Goal: Information Seeking & Learning: Learn about a topic

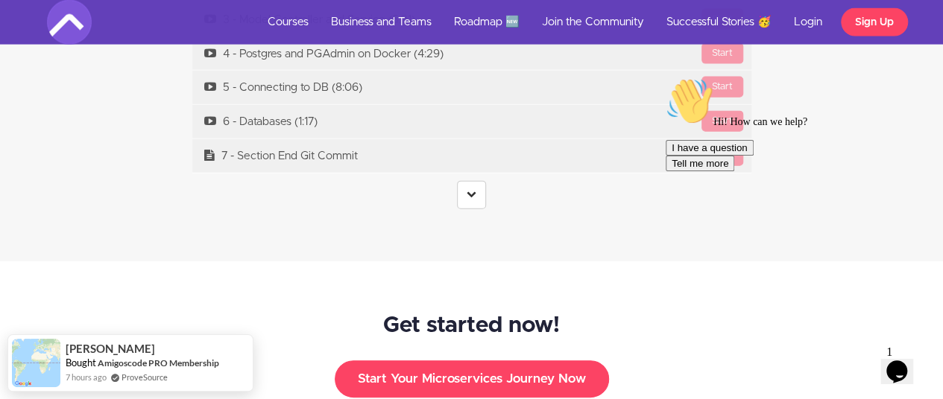
scroll to position [4498, 0]
click at [487, 180] on center at bounding box center [471, 194] width 559 height 28
click at [483, 180] on link at bounding box center [471, 194] width 29 height 28
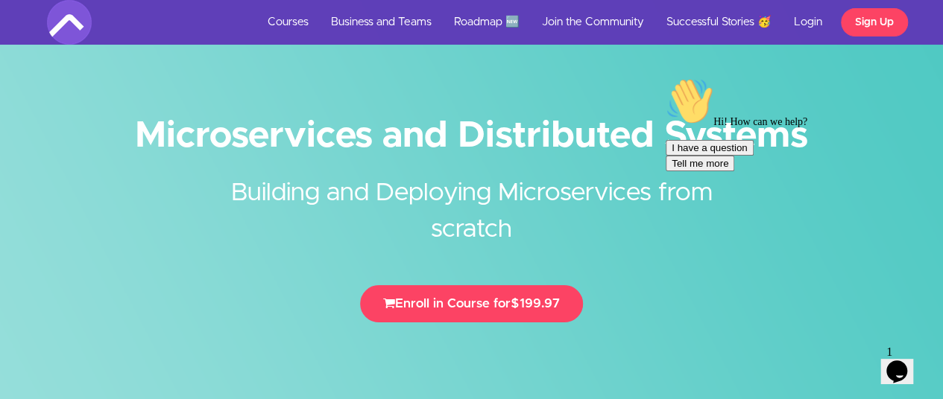
scroll to position [0, 0]
click at [665, 78] on icon "Chat attention grabber" at bounding box center [665, 78] width 0 height 0
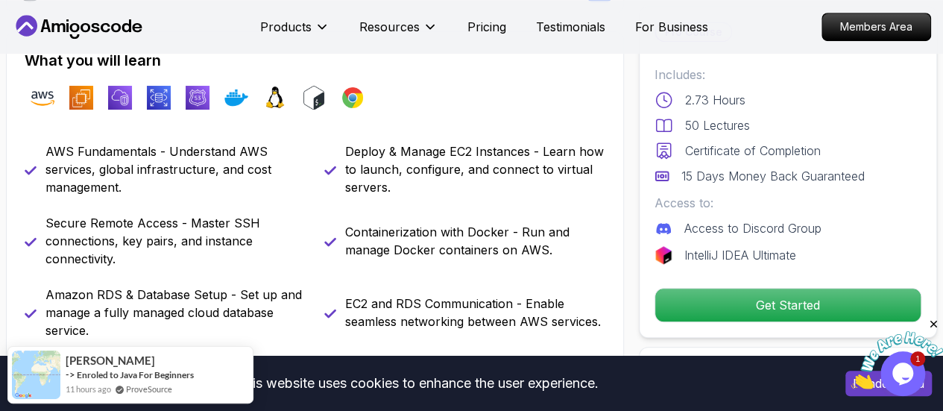
scroll to position [575, 0]
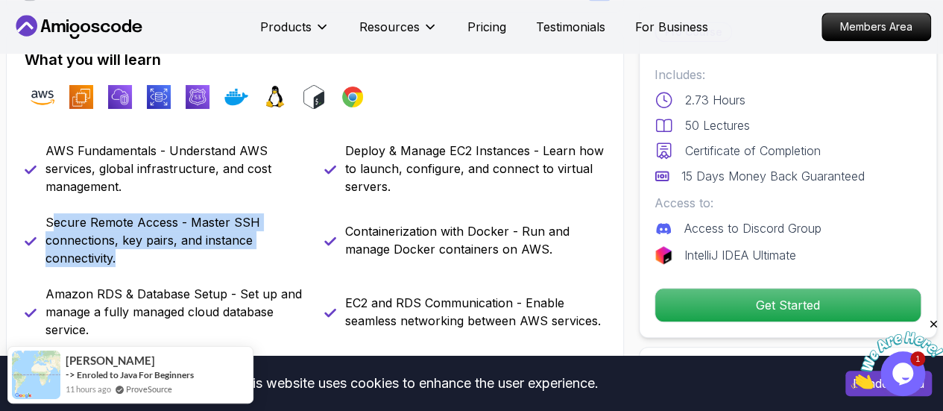
drag, startPoint x: 49, startPoint y: 212, endPoint x: 130, endPoint y: 262, distance: 94.3
click at [130, 262] on p "Secure Remote Access - Master SSH connections, key pairs, and instance connecti…" at bounding box center [175, 240] width 261 height 54
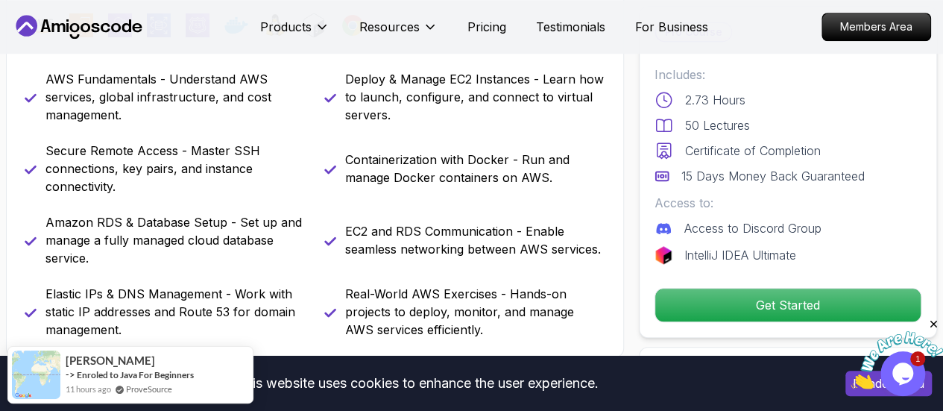
scroll to position [648, 0]
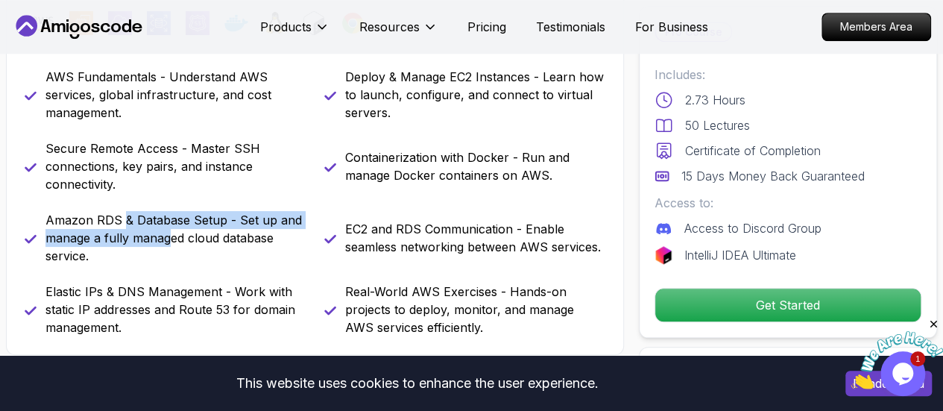
drag, startPoint x: 121, startPoint y: 212, endPoint x: 172, endPoint y: 244, distance: 60.0
click at [172, 244] on p "Amazon RDS & Database Setup - Set up and manage a fully managed cloud database …" at bounding box center [175, 238] width 261 height 54
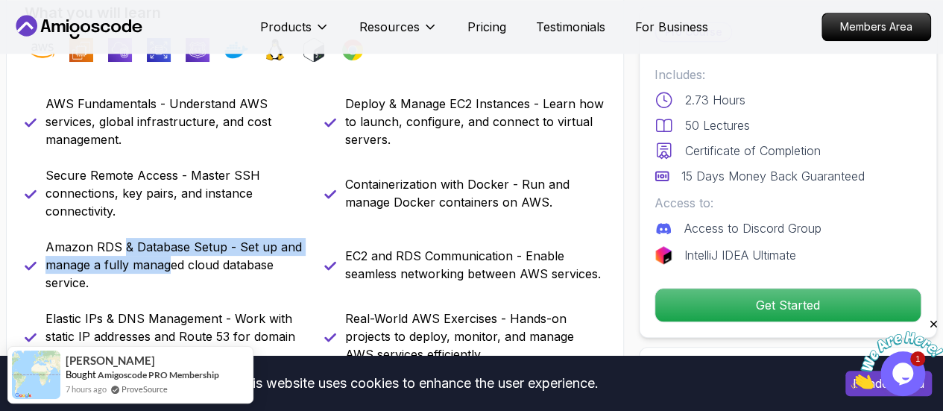
scroll to position [624, 0]
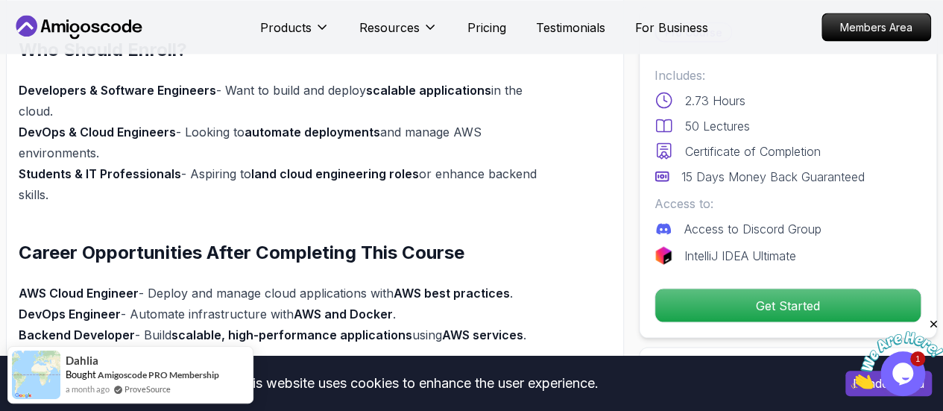
scroll to position [1505, 0]
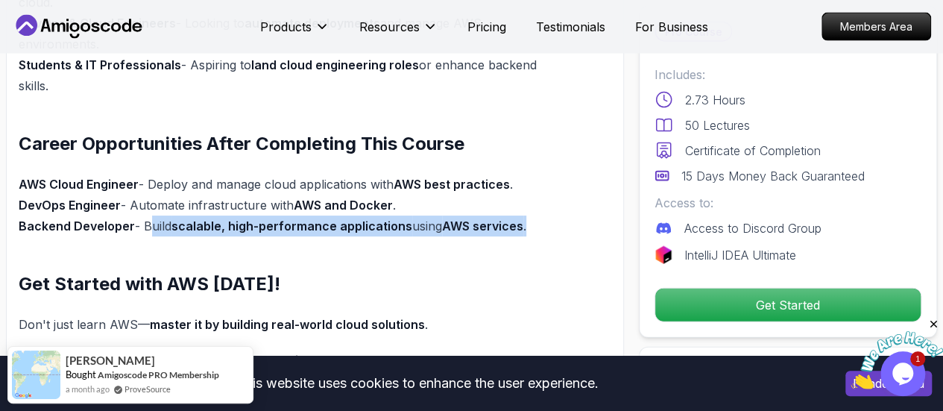
drag, startPoint x: 141, startPoint y: 220, endPoint x: 534, endPoint y: 227, distance: 392.8
click at [534, 227] on p "AWS Cloud Engineer - Deploy and manage cloud applications with AWS best practic…" at bounding box center [286, 205] width 534 height 63
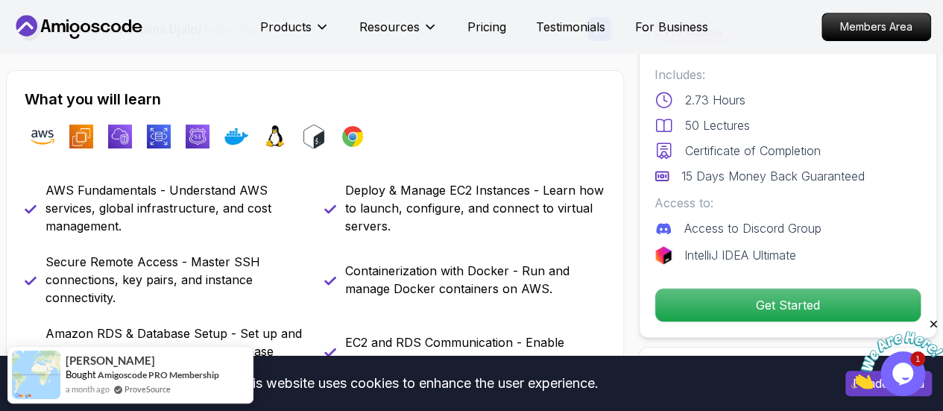
scroll to position [495, 0]
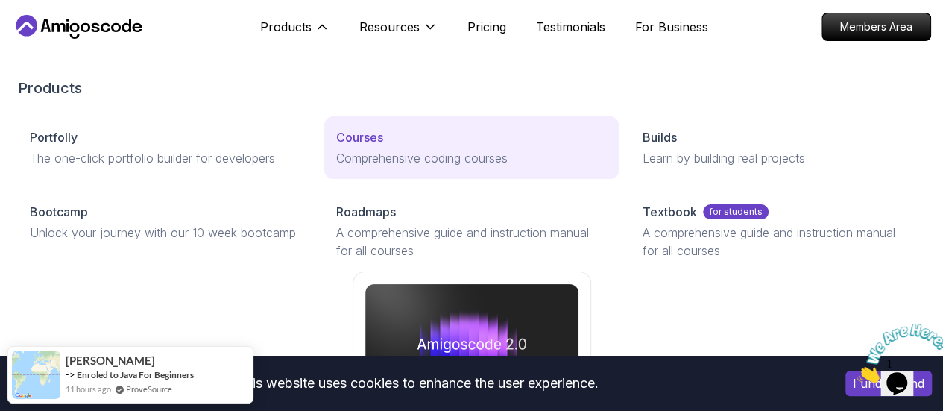
click at [336, 146] on p "Courses" at bounding box center [359, 137] width 47 height 18
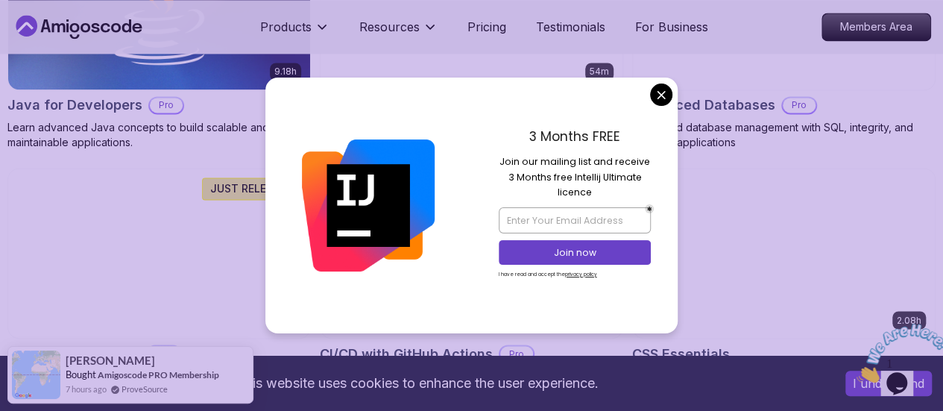
scroll to position [1113, 0]
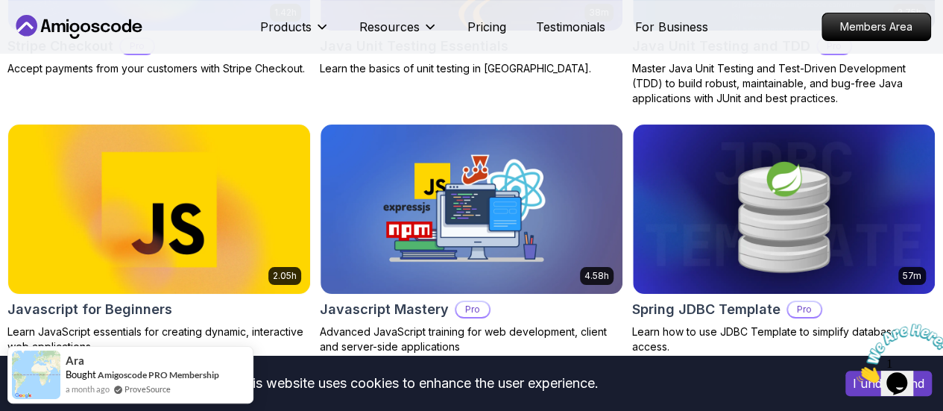
scroll to position [2936, 0]
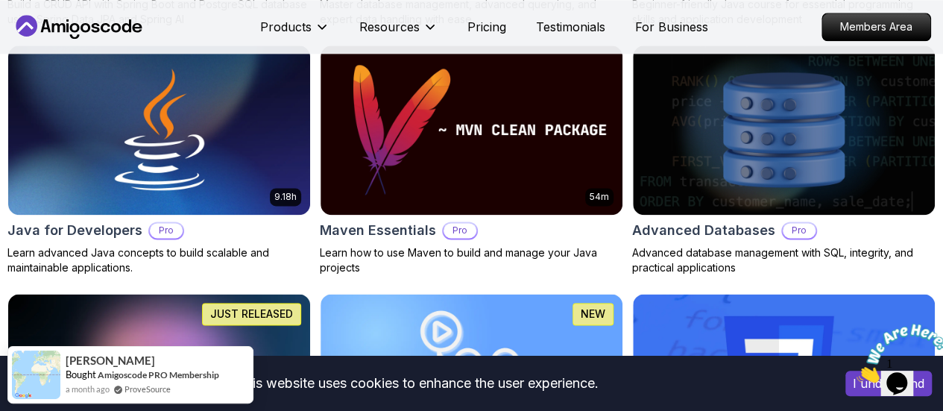
scroll to position [989, 0]
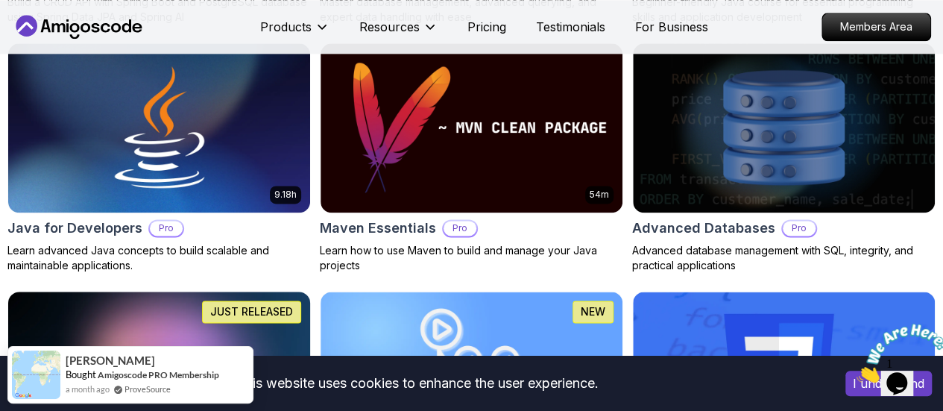
click at [317, 287] on img at bounding box center [159, 375] width 317 height 177
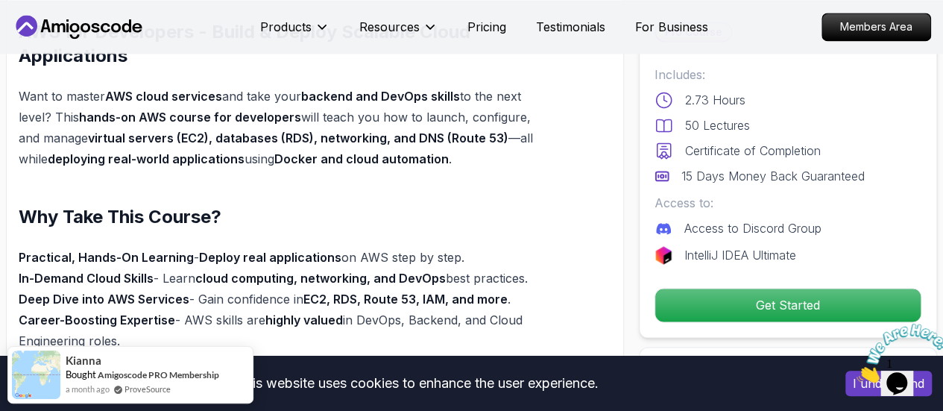
scroll to position [996, 0]
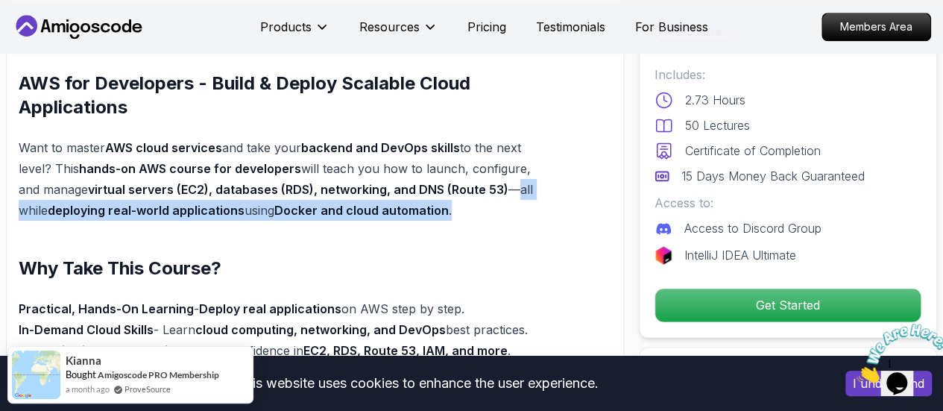
drag, startPoint x: 493, startPoint y: 189, endPoint x: 533, endPoint y: 200, distance: 41.3
click at [533, 200] on p "Want to master AWS cloud services and take your backend and DevOps skills to th…" at bounding box center [286, 178] width 534 height 83
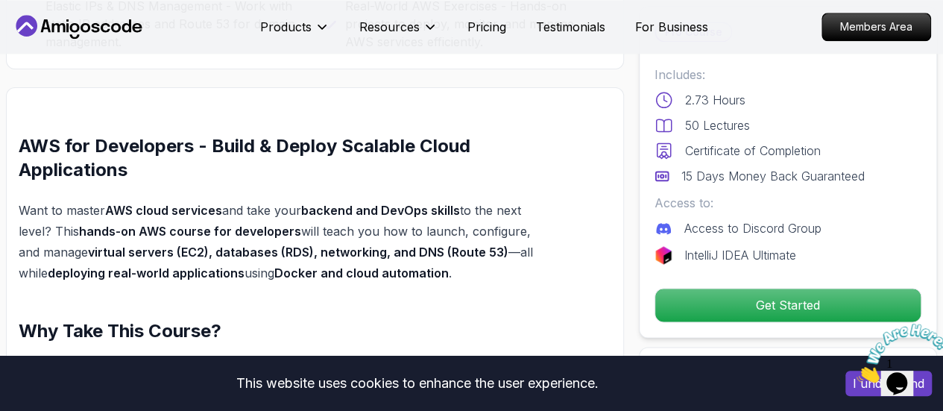
scroll to position [932, 0]
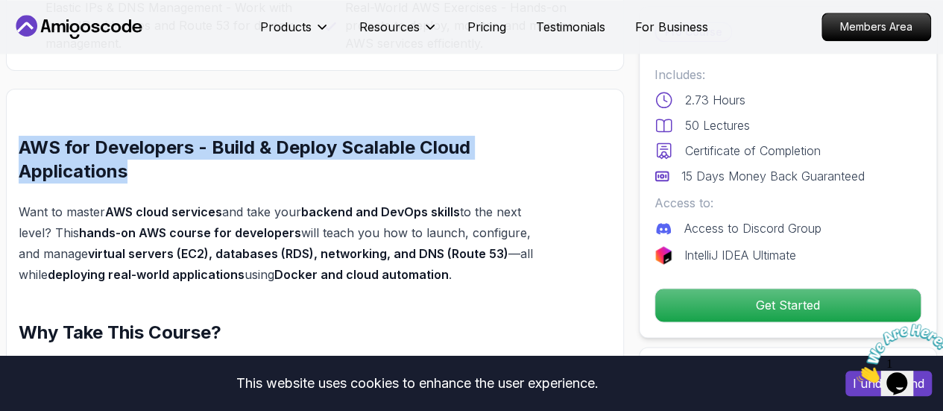
drag, startPoint x: 126, startPoint y: 174, endPoint x: -3, endPoint y: 147, distance: 131.7
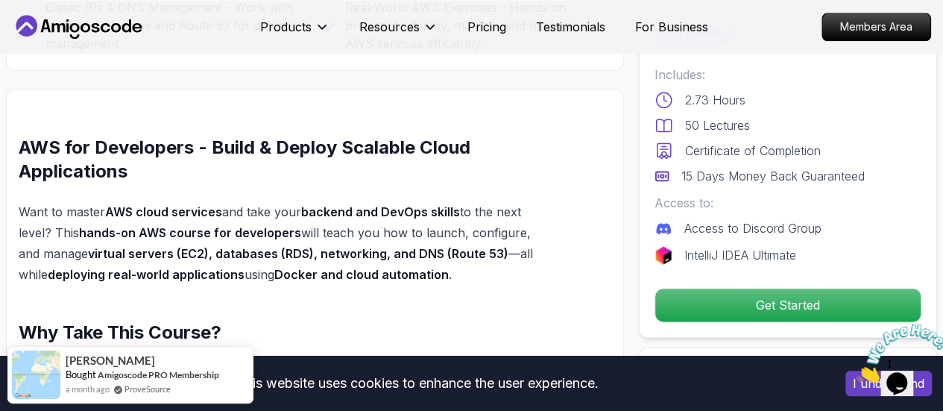
click at [218, 218] on p "Want to master AWS cloud services and take your backend and DevOps skills to th…" at bounding box center [286, 242] width 534 height 83
click at [325, 148] on h2 "AWS for Developers - Build & Deploy Scalable Cloud Applications" at bounding box center [286, 160] width 534 height 48
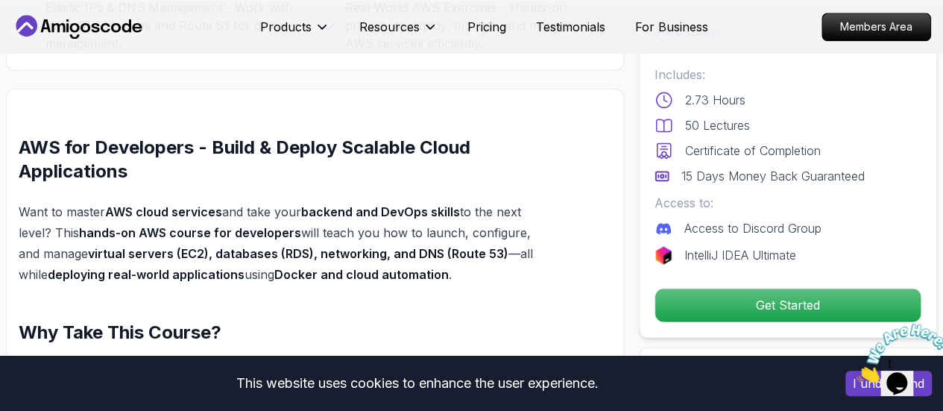
click at [159, 174] on h2 "AWS for Developers - Build & Deploy Scalable Cloud Applications" at bounding box center [286, 160] width 534 height 48
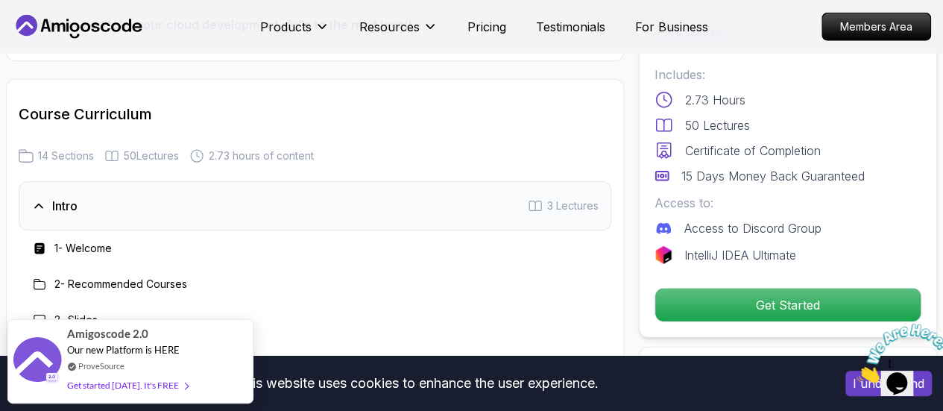
scroll to position [1839, 0]
drag, startPoint x: 127, startPoint y: 154, endPoint x: 183, endPoint y: 154, distance: 56.6
click at [183, 154] on div "14 Sections 50 Lectures 2.73 hours of content" at bounding box center [315, 157] width 592 height 15
click at [227, 183] on div "Intro 3 Lectures" at bounding box center [315, 207] width 592 height 49
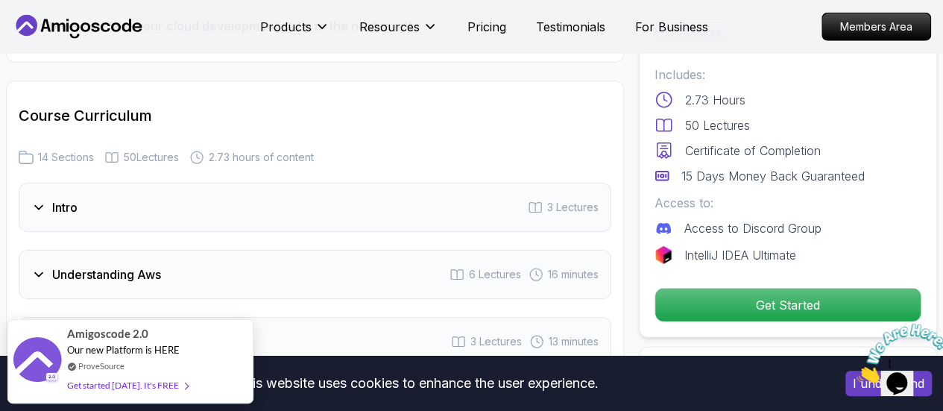
click at [43, 202] on icon at bounding box center [38, 207] width 15 height 15
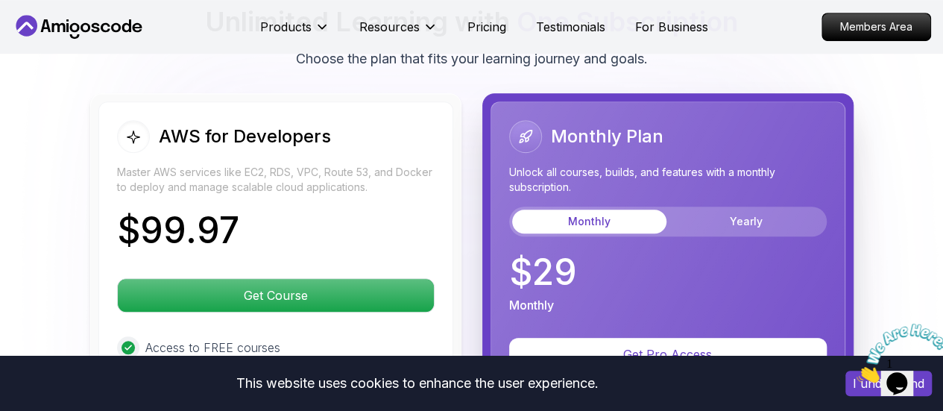
scroll to position [3292, 0]
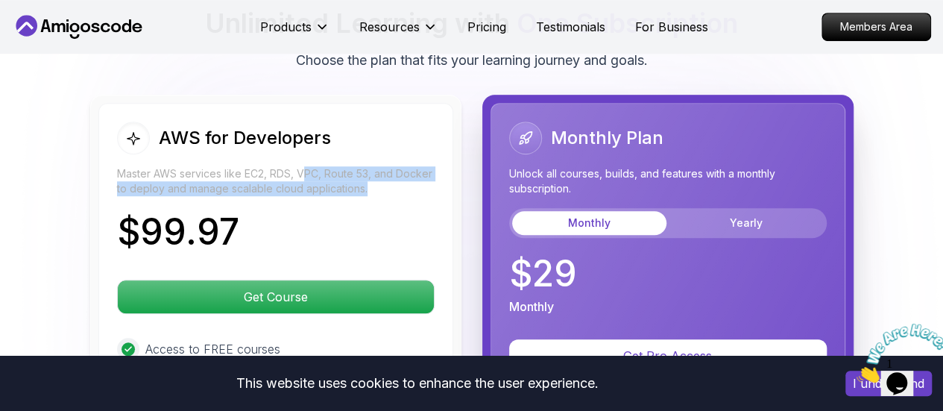
drag, startPoint x: 307, startPoint y: 169, endPoint x: 370, endPoint y: 176, distance: 63.0
click at [370, 176] on p "Master AWS services like EC2, RDS, VPC, Route 53, and Docker to deploy and mana…" at bounding box center [275, 181] width 317 height 30
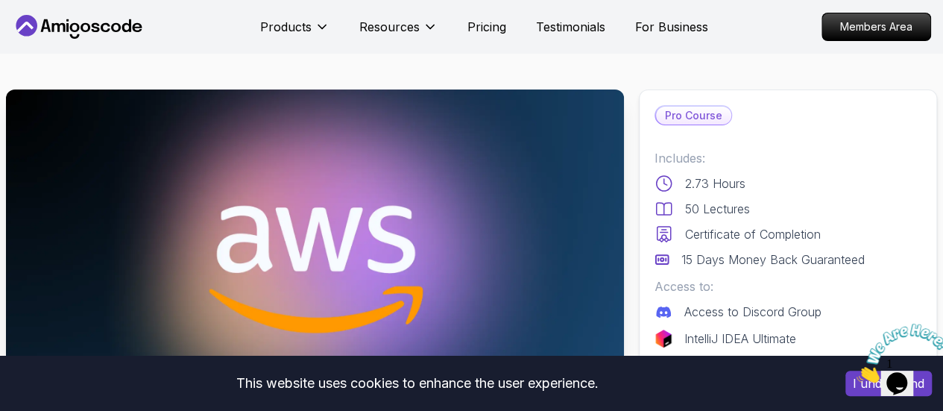
scroll to position [101, 0]
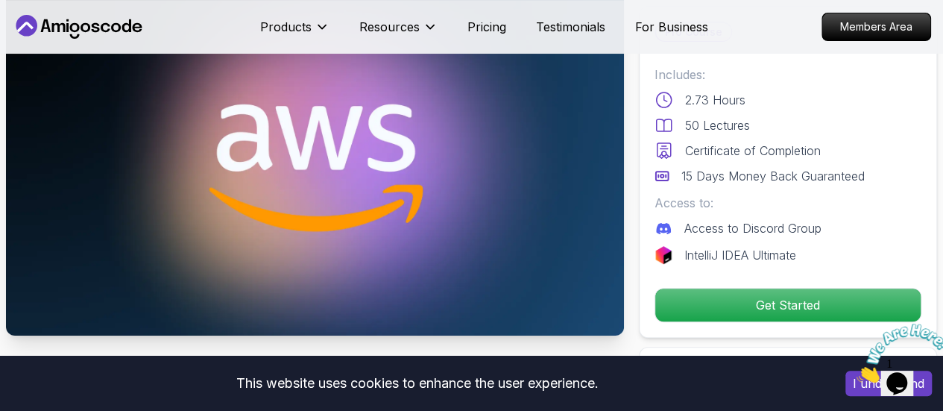
click at [705, 120] on p "50 Lectures" at bounding box center [717, 125] width 65 height 18
click at [762, 120] on div "50 Lectures" at bounding box center [787, 125] width 267 height 18
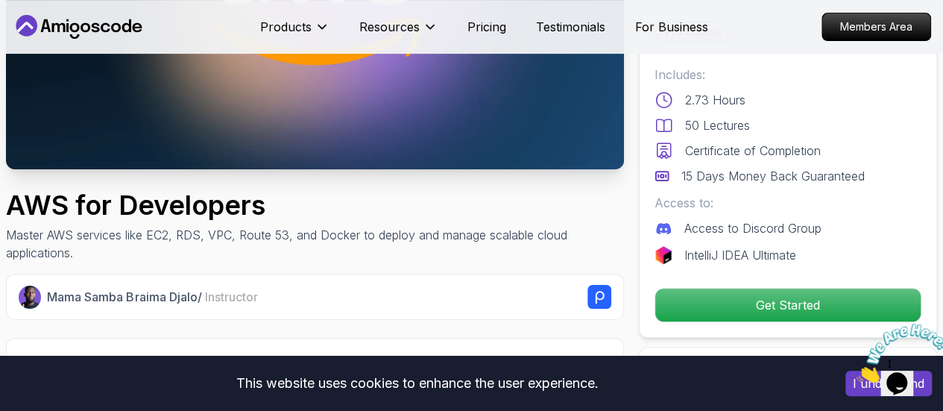
scroll to position [0, 0]
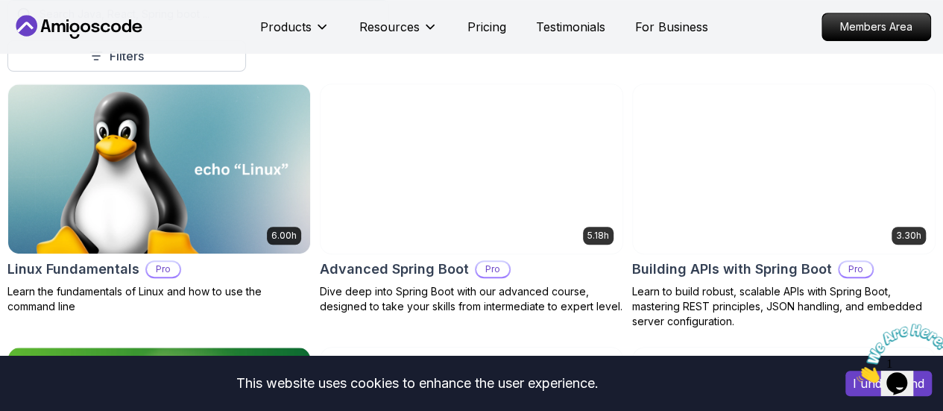
scroll to position [438, 0]
